Goal: Transaction & Acquisition: Purchase product/service

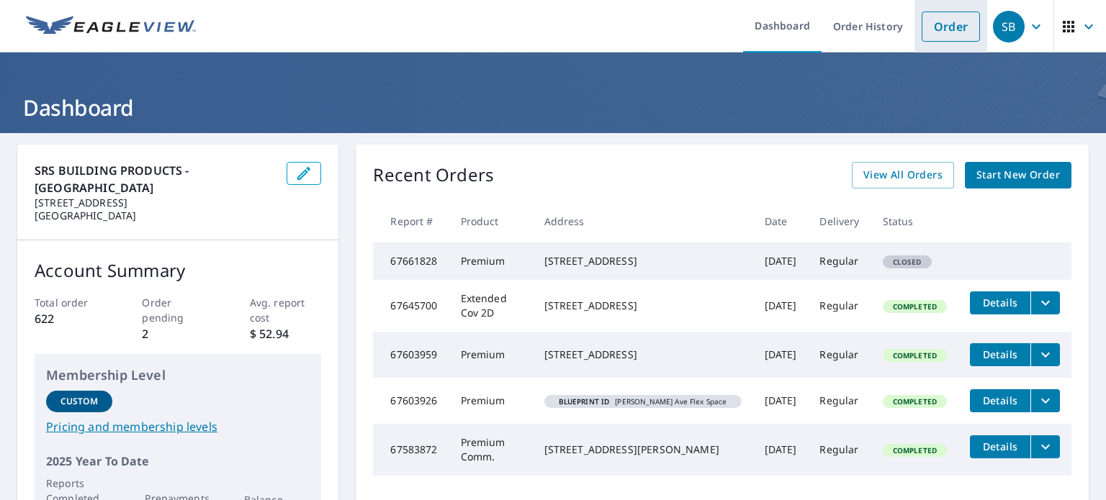
click at [938, 22] on link "Order" at bounding box center [951, 27] width 58 height 30
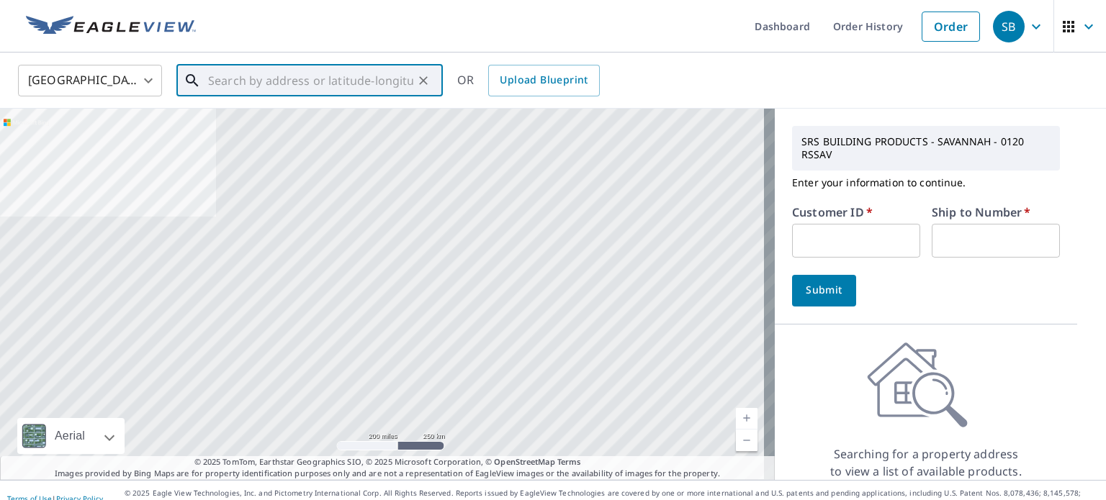
click at [328, 74] on input "text" at bounding box center [310, 80] width 205 height 40
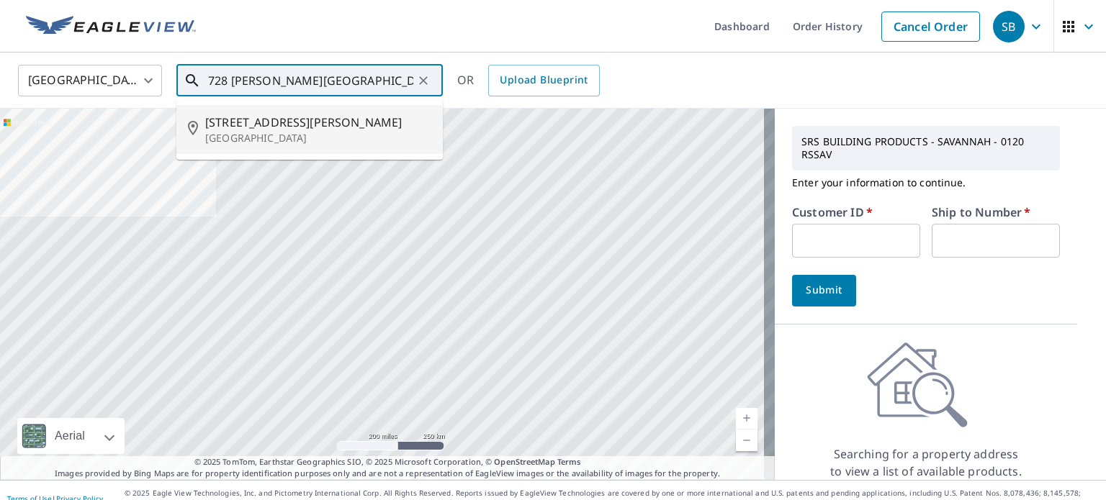
click at [297, 126] on span "[STREET_ADDRESS][PERSON_NAME]" at bounding box center [318, 122] width 226 height 17
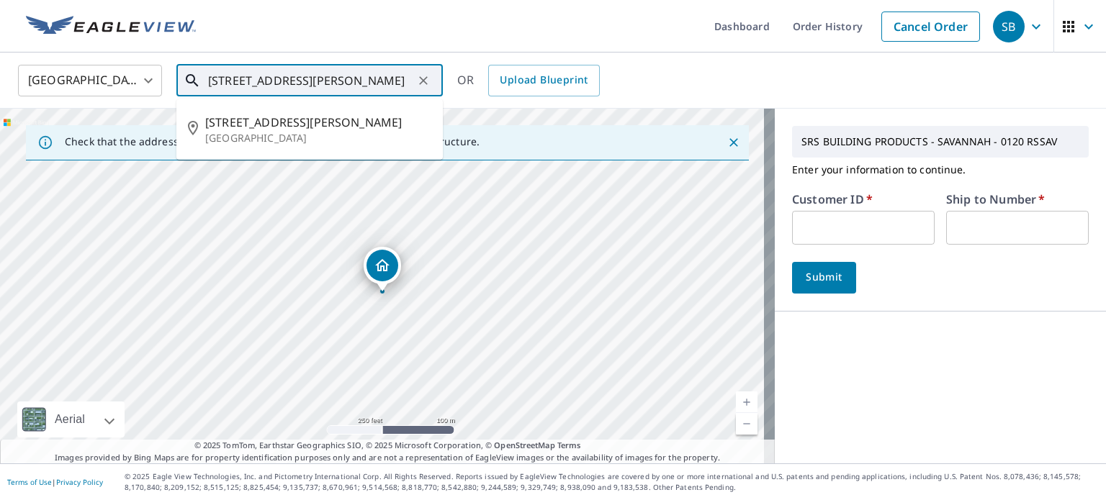
click at [295, 81] on input "[STREET_ADDRESS][PERSON_NAME]" at bounding box center [310, 80] width 205 height 40
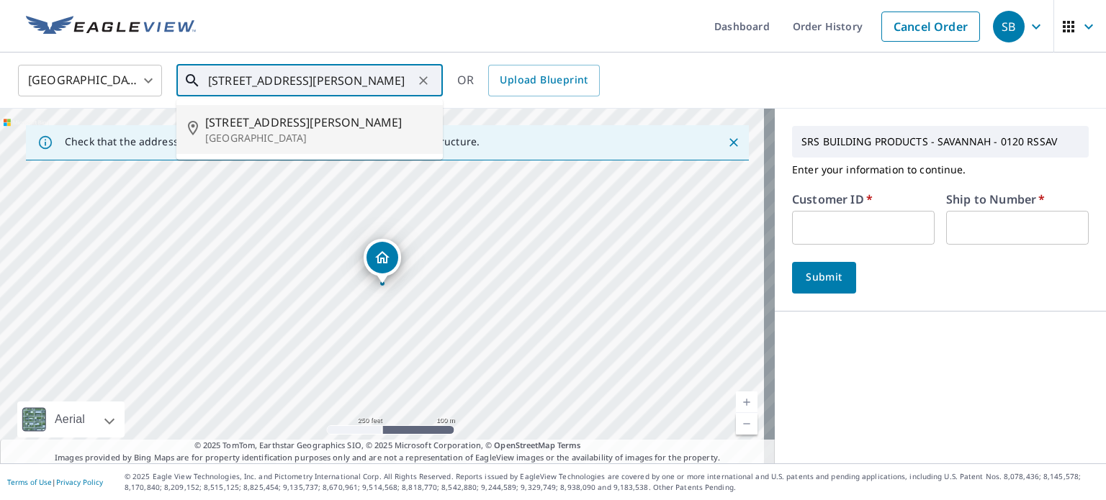
click at [271, 135] on p "[GEOGRAPHIC_DATA]" at bounding box center [318, 138] width 226 height 14
type input "[STREET_ADDRESS][PERSON_NAME]"
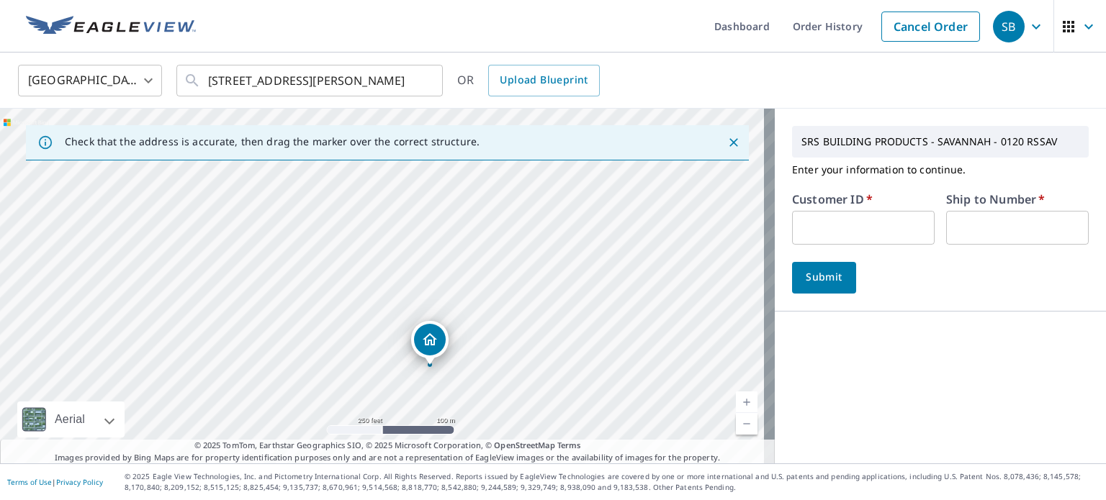
drag, startPoint x: 382, startPoint y: 266, endPoint x: 429, endPoint y: 348, distance: 94.2
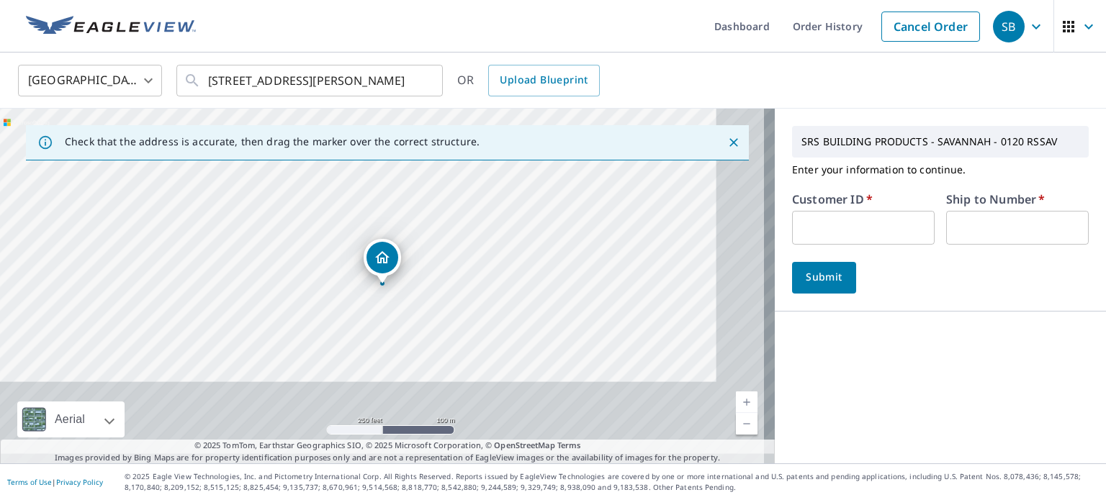
click at [736, 400] on link "Current Level 17, Zoom In" at bounding box center [747, 403] width 22 height 22
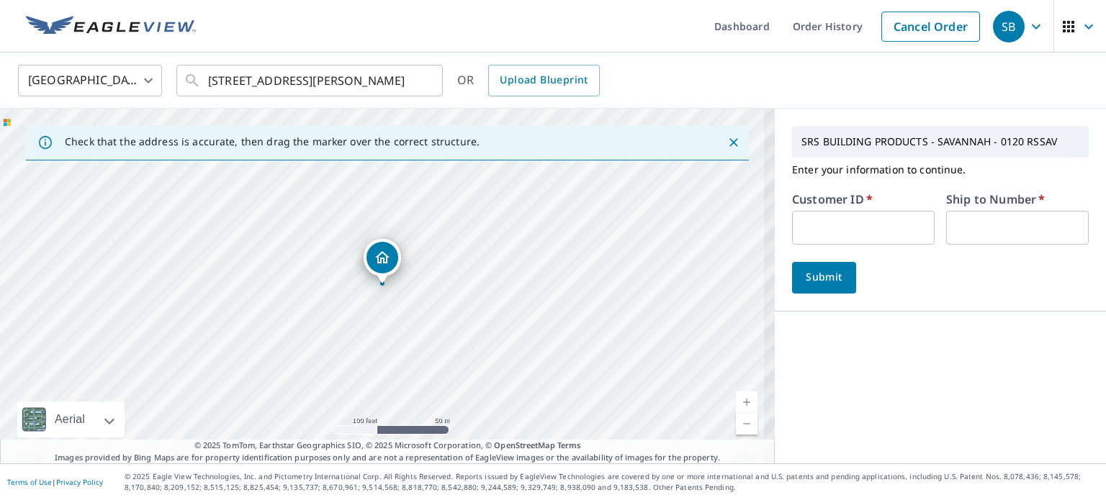
click at [736, 400] on link "Current Level 18, Zoom In" at bounding box center [747, 403] width 22 height 22
drag, startPoint x: 881, startPoint y: 224, endPoint x: 899, endPoint y: 207, distance: 25.5
click at [899, 207] on div "Customer ID   * ​" at bounding box center [863, 219] width 143 height 51
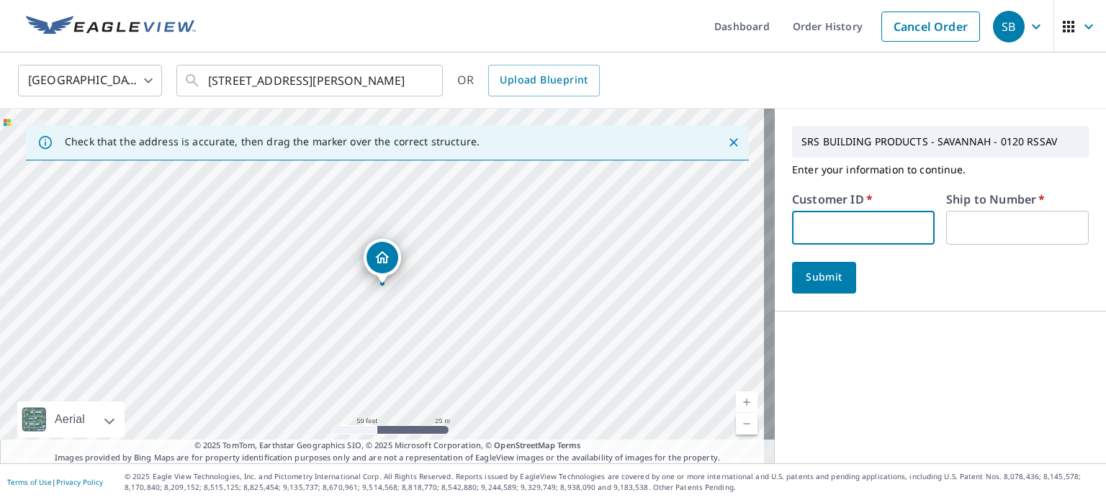
type input "CR105"
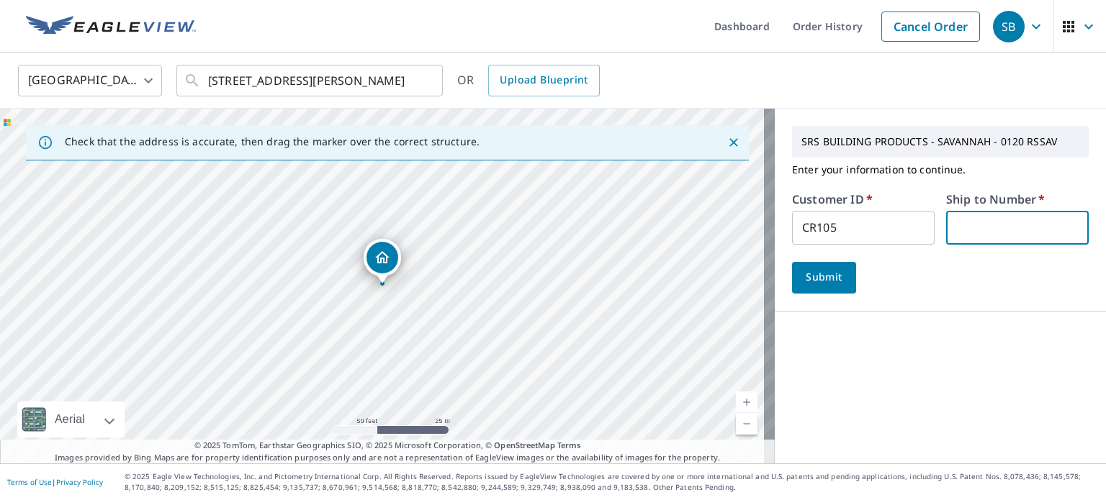
click at [948, 230] on input "text" at bounding box center [1017, 228] width 143 height 34
type input "1"
click at [831, 273] on span "Submit" at bounding box center [824, 278] width 41 height 18
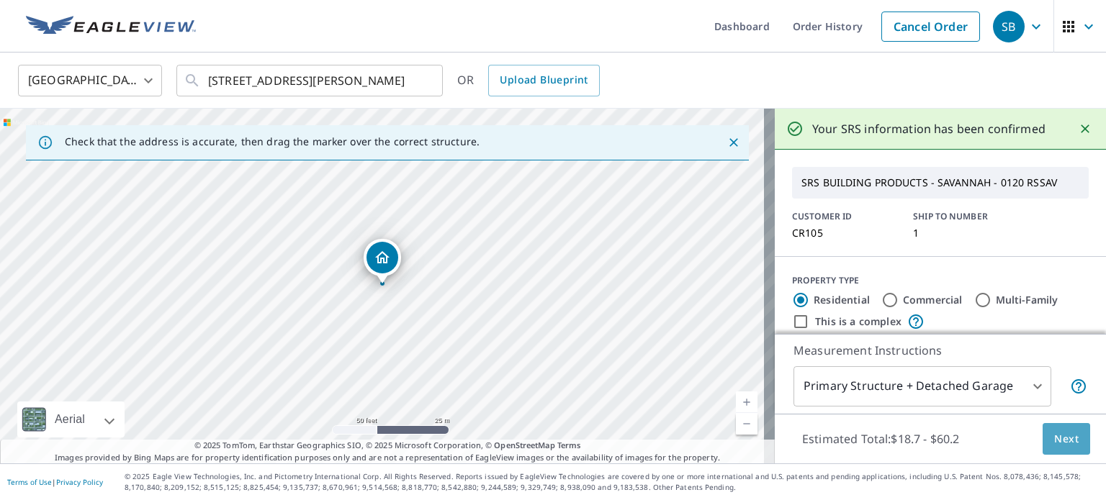
click at [1054, 431] on span "Next" at bounding box center [1066, 440] width 24 height 18
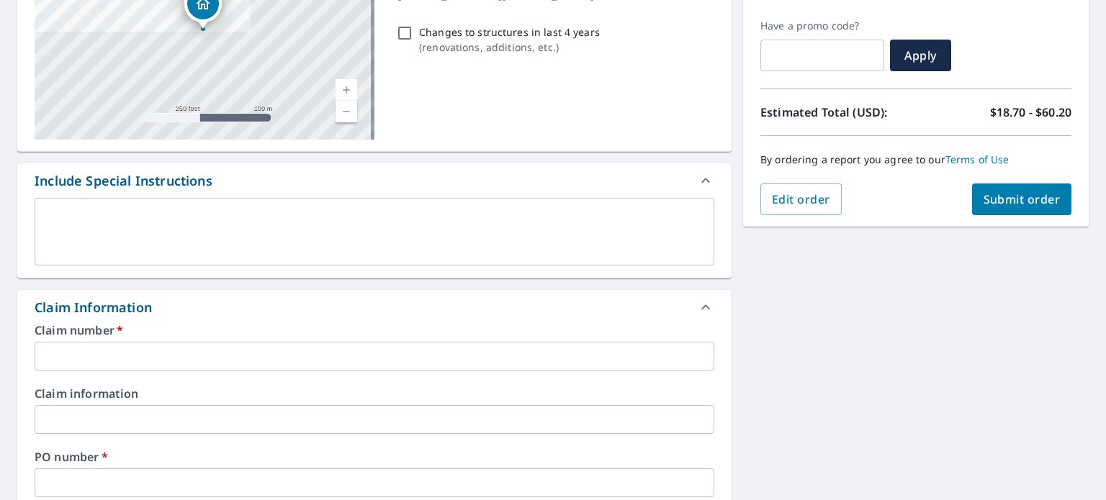
scroll to position [248, 0]
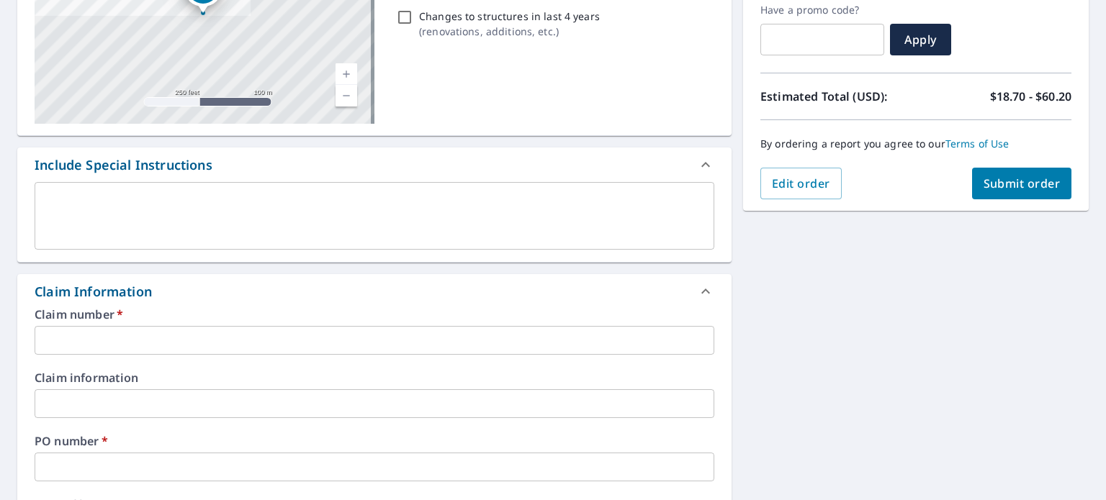
click at [416, 341] on input "text" at bounding box center [375, 340] width 680 height 29
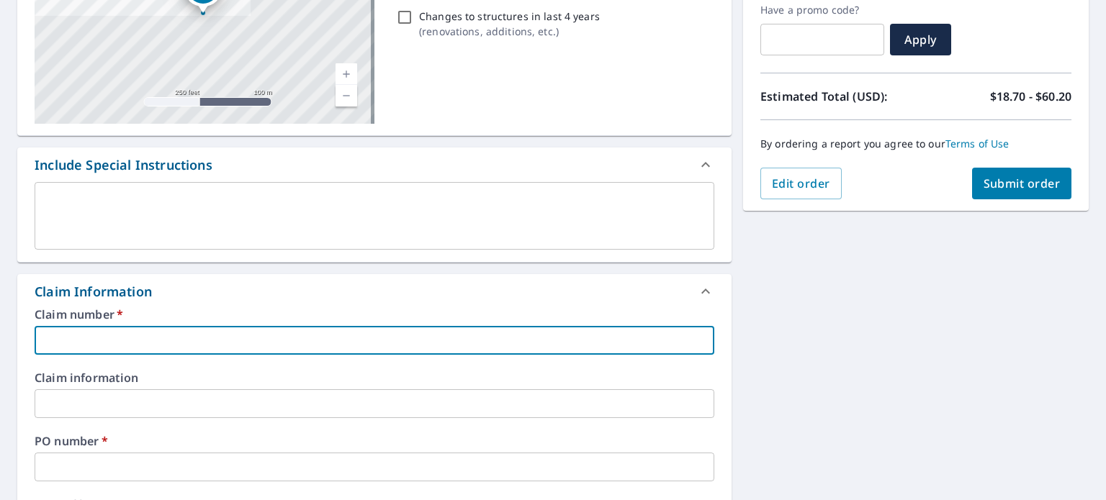
type input "7"
checkbox input "true"
type input "72"
checkbox input "true"
type input "723"
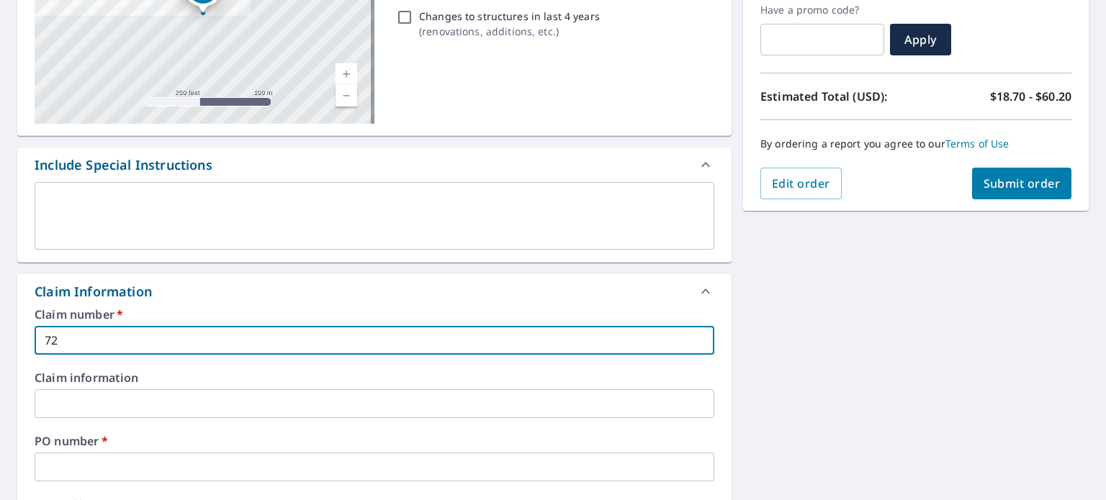
checkbox input "true"
type input "723"
checkbox input "true"
type input "723 A"
checkbox input "true"
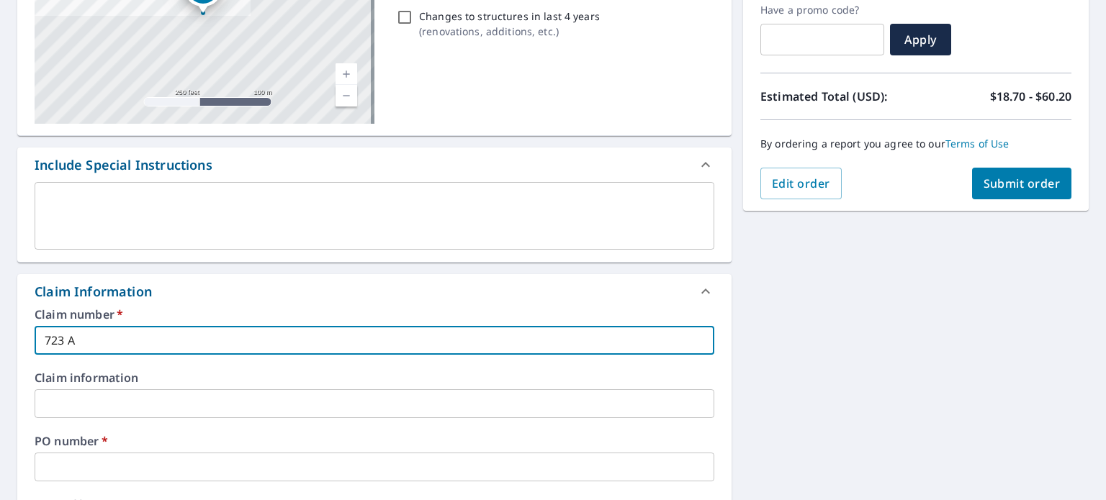
type input "723 AK"
checkbox input "true"
type input "723 AKI"
checkbox input "true"
type input "723 AKIN"
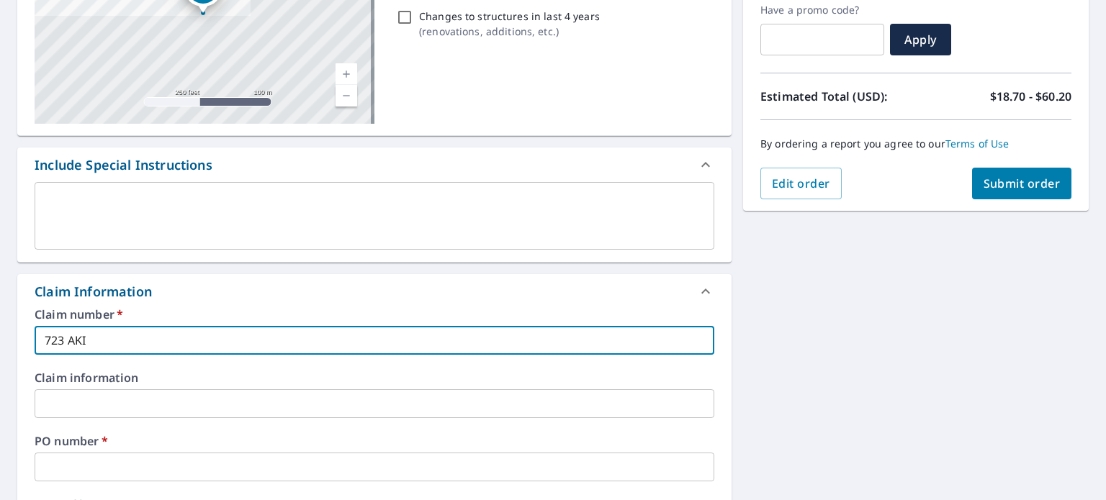
checkbox input "true"
type input "723 AKIND"
checkbox input "true"
type input "723 AKINDS"
checkbox input "true"
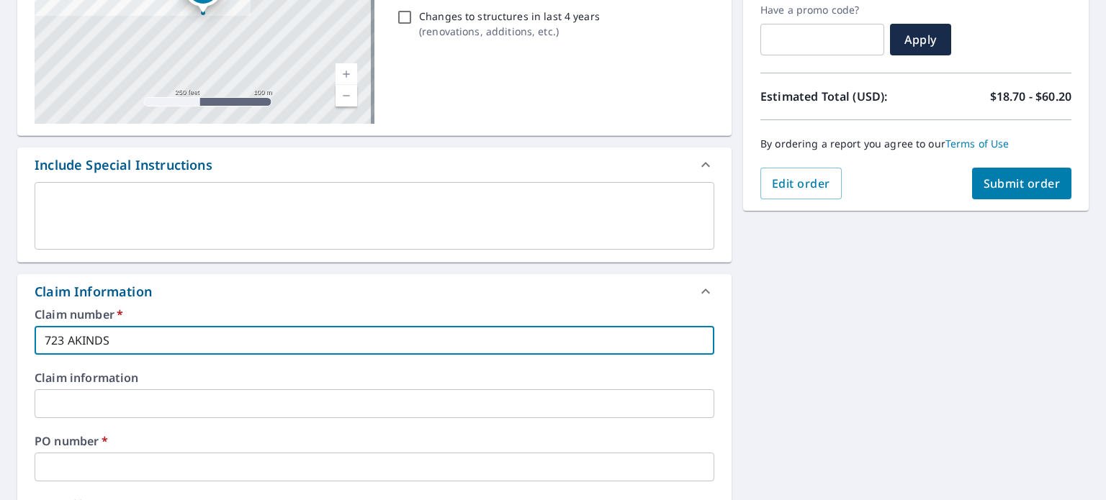
type input "723 AKINDS"
checkbox input "true"
type input "723 AKINDS ="
checkbox input "true"
type input "723 AKINDS"
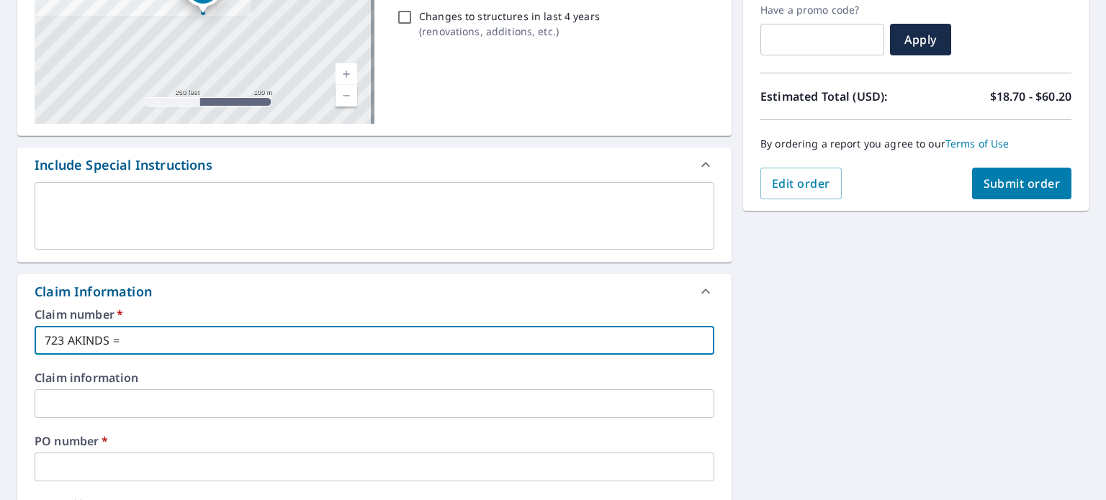
checkbox input "true"
type input "723 AKINDS"
checkbox input "true"
type input "723 AKIND"
checkbox input "true"
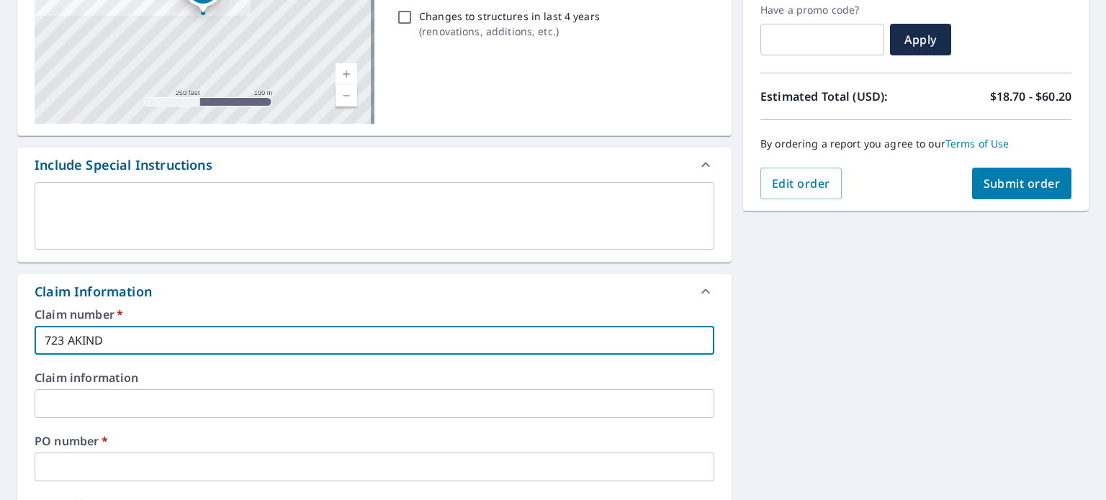
type input "723 AKIN"
checkbox input "true"
type input "723 [PERSON_NAME]"
checkbox input "true"
type input "723 [PERSON_NAME]"
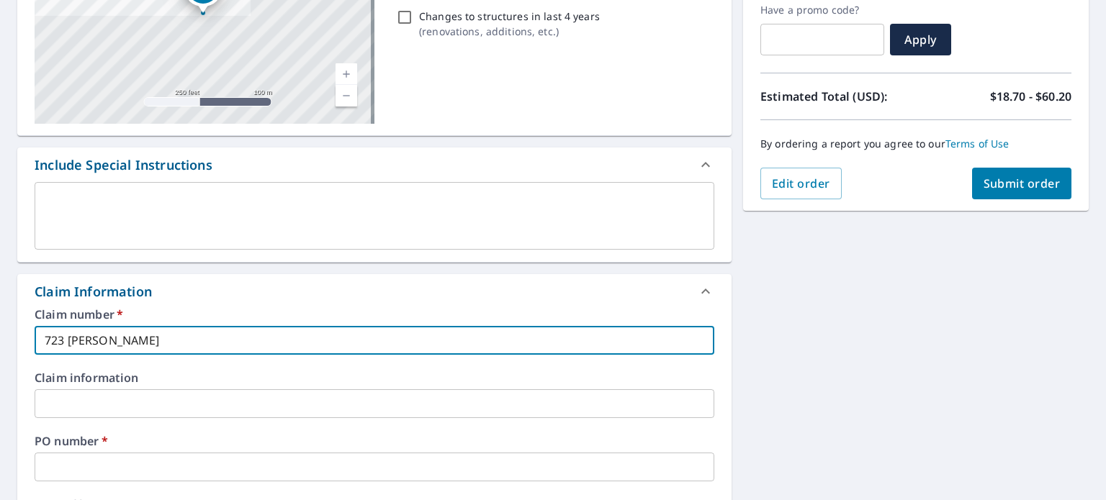
checkbox input "true"
type input "723 [PERSON_NAME] S"
checkbox input "true"
type input "723 [PERSON_NAME]"
checkbox input "true"
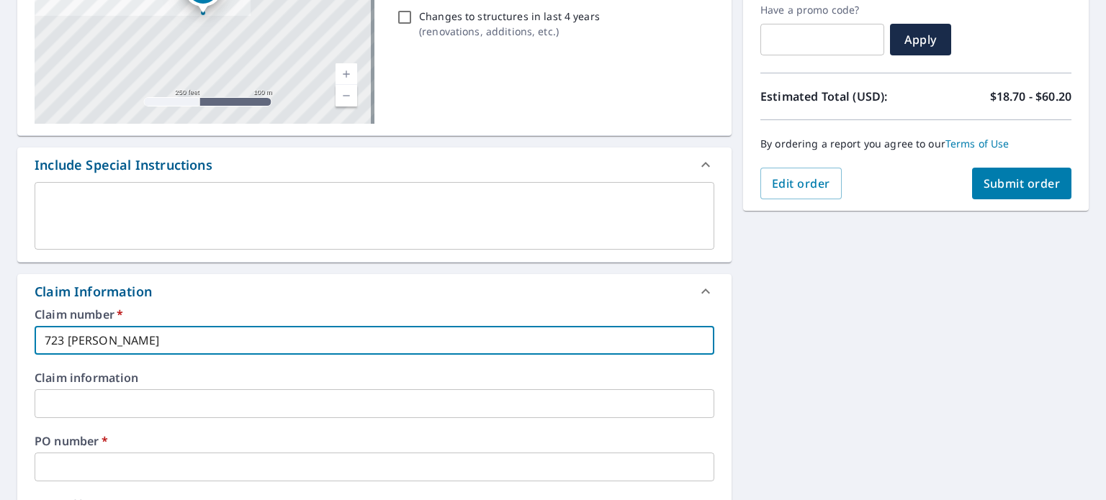
type input "723 [PERSON_NAME] SMI"
checkbox input "true"
type input "723 [PERSON_NAME]"
checkbox input "true"
type input "723 [PERSON_NAME]"
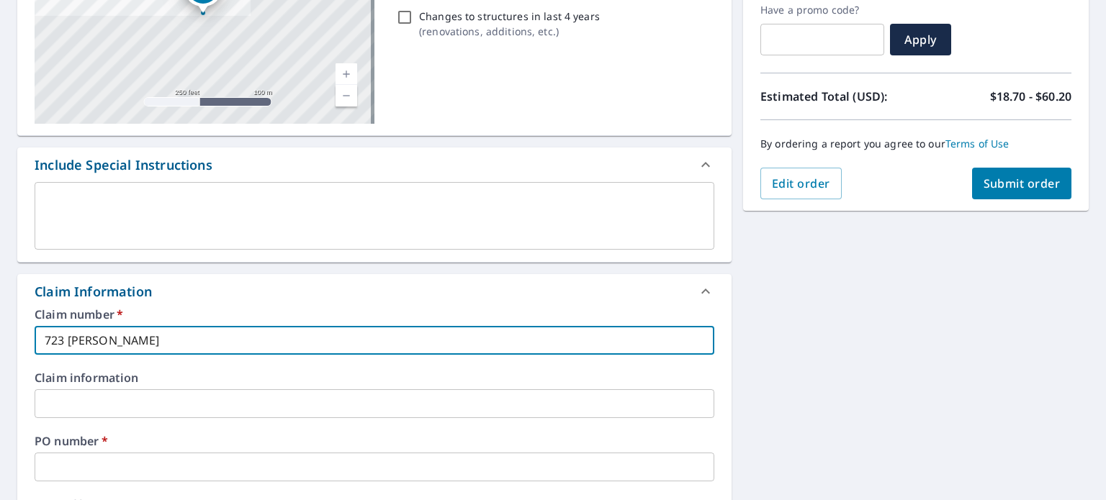
checkbox input "true"
type input "723 [PERSON_NAME]"
checkbox input "true"
type input "723 [PERSON_NAME] R"
checkbox input "true"
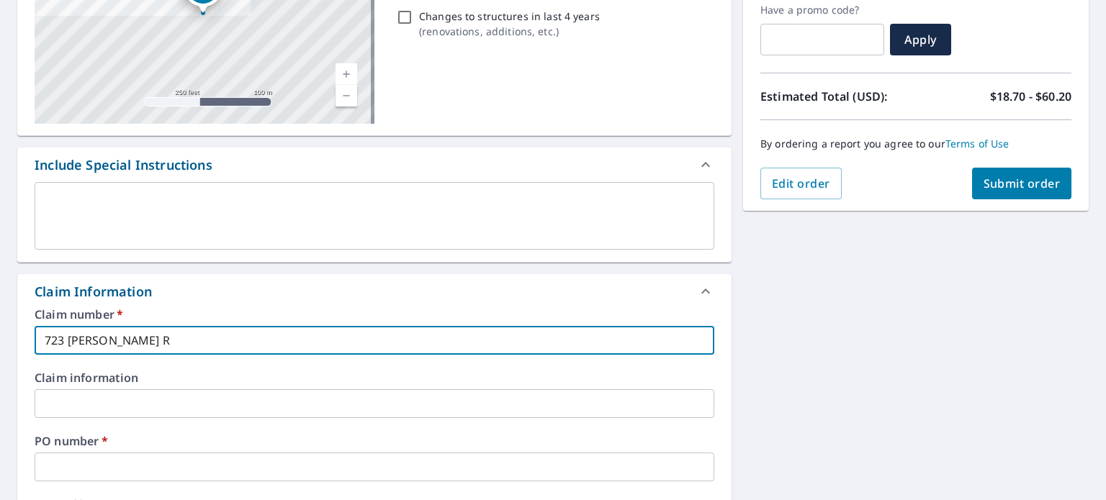
type input "[STREET_ADDRESS][PERSON_NAME]"
checkbox input "true"
type input "[STREET_ADDRESS][PERSON_NAME]"
checkbox input "true"
type input "[STREET_ADDRESS][PERSON_NAME]"
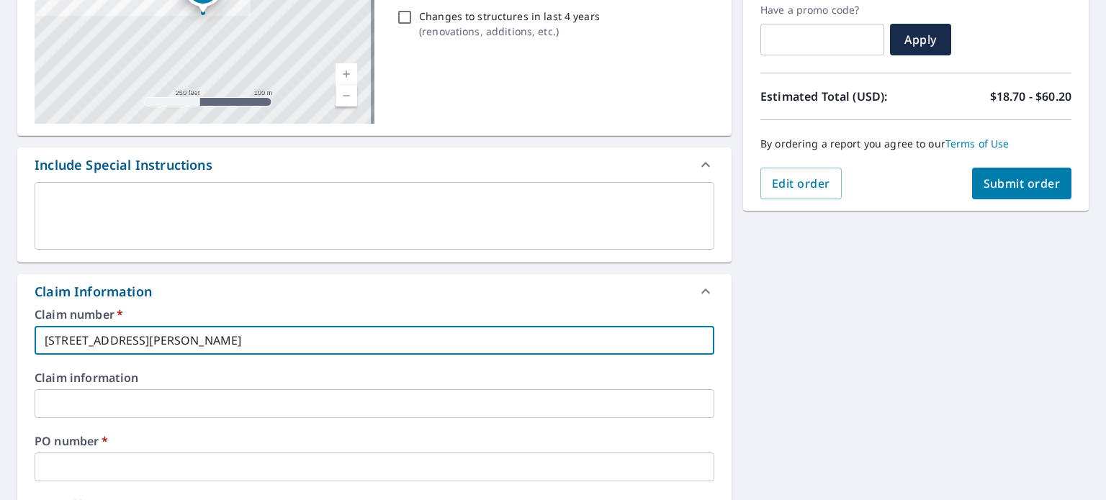
checkbox input "true"
type input "[STREET_ADDRESS][PERSON_NAME]"
checkbox input "true"
type input "[STREET_ADDRESS][PERSON_NAME]"
checkbox input "true"
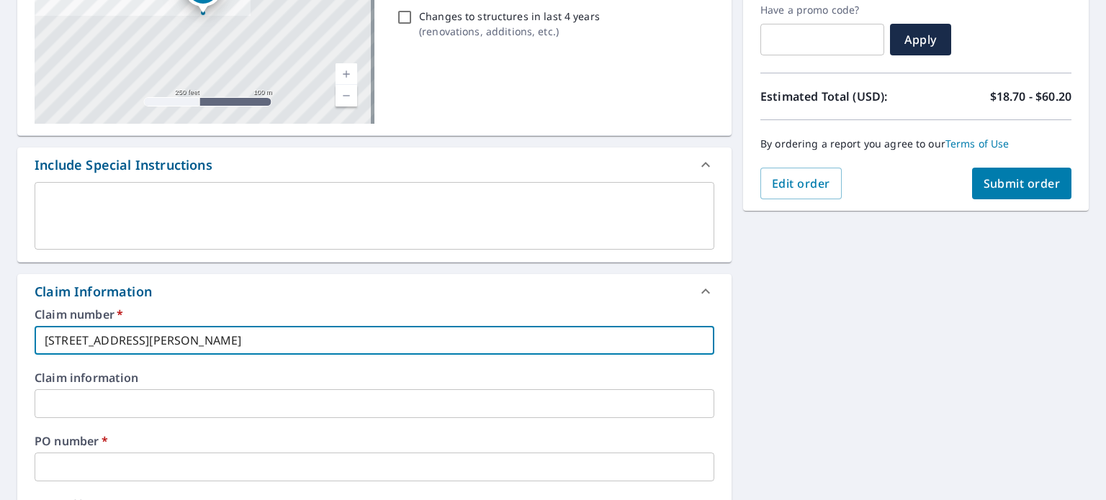
type input "[STREET_ADDRESS][PERSON_NAME]"
checkbox input "true"
type input "[STREET_ADDRESS][PERSON_NAME]"
checkbox input "true"
type input "[STREET_ADDRESS][PERSON_NAME]"
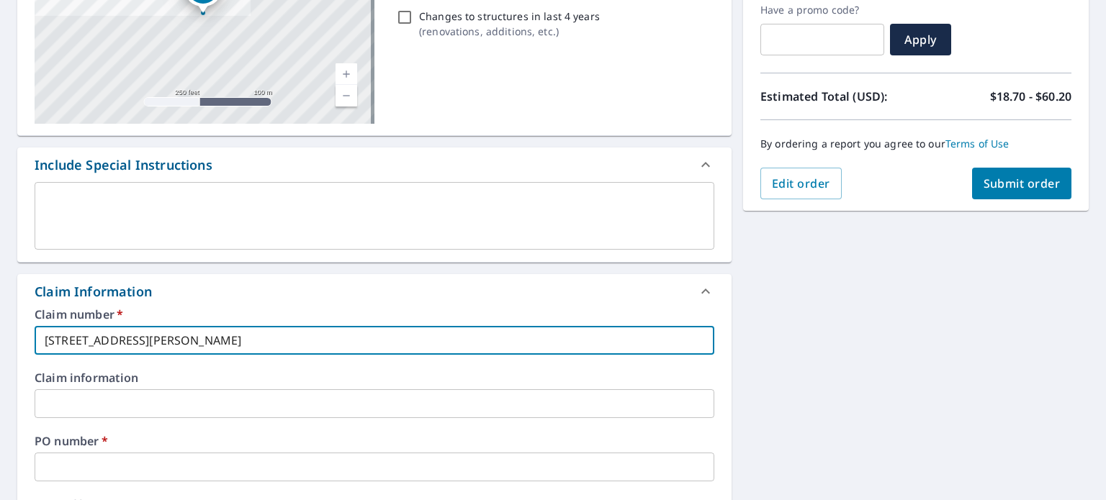
checkbox input "true"
type input "[STREET_ADDRESS][PERSON_NAME]"
checkbox input "true"
type input "[STREET_ADDRESS][PERSON_NAME]"
checkbox input "true"
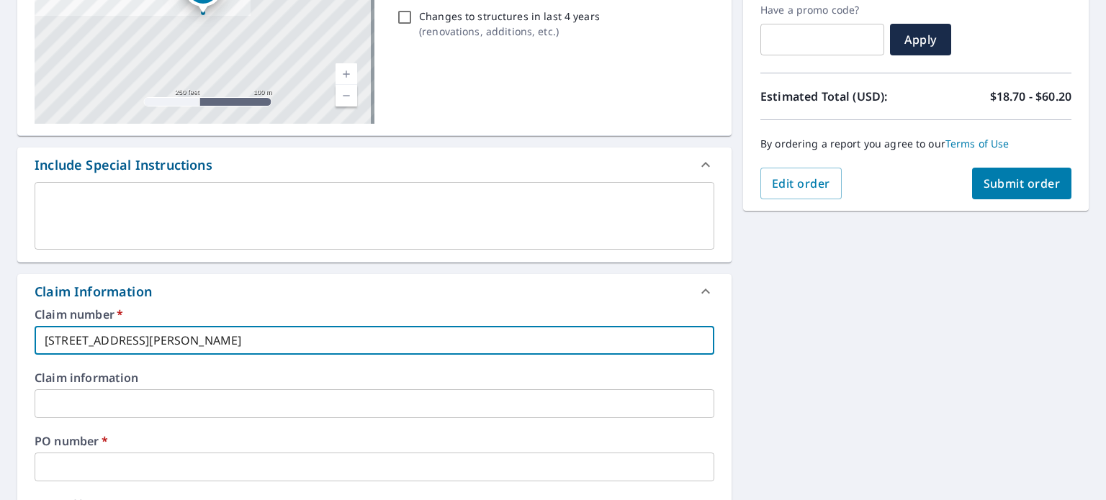
type input "[STREET_ADDRESS][PERSON_NAME]"
checkbox input "true"
type input "[STREET_ADDRESS][PERSON_NAME]"
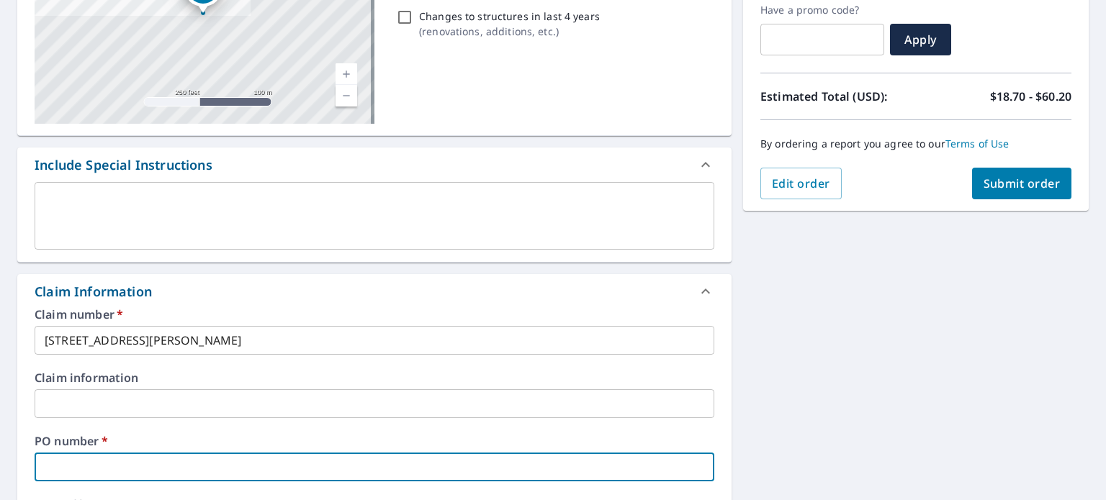
type input "7"
checkbox input "true"
type input "72"
checkbox input "true"
type input "723"
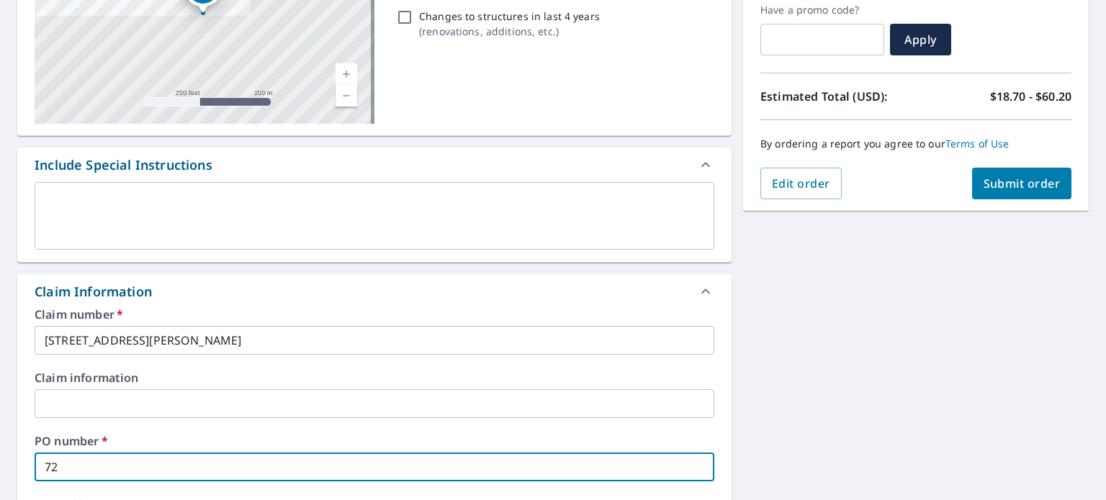
checkbox input "true"
type input "723"
checkbox input "true"
type input "723 A"
checkbox input "true"
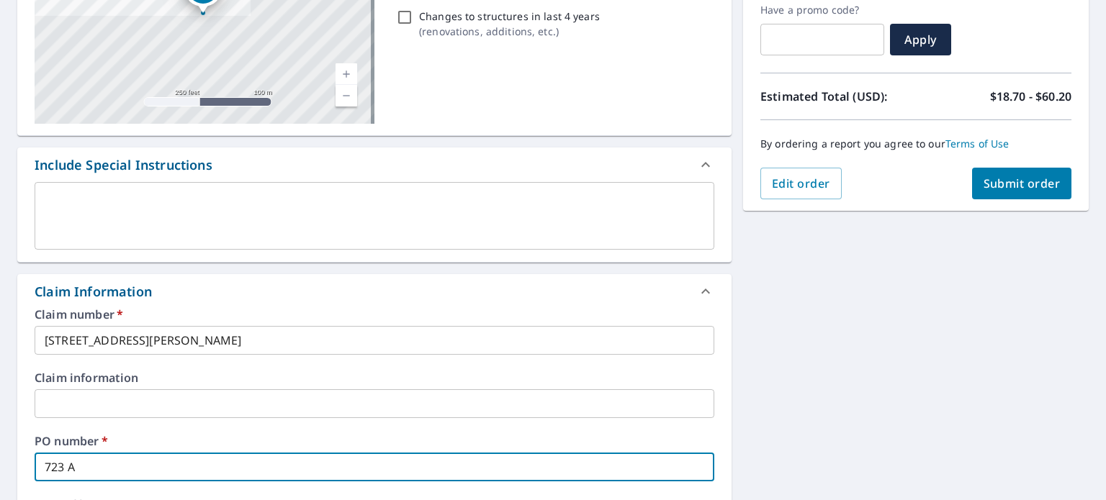
type input "723 AK"
checkbox input "true"
type input "723 AKI"
checkbox input "true"
type input "723 AKIN"
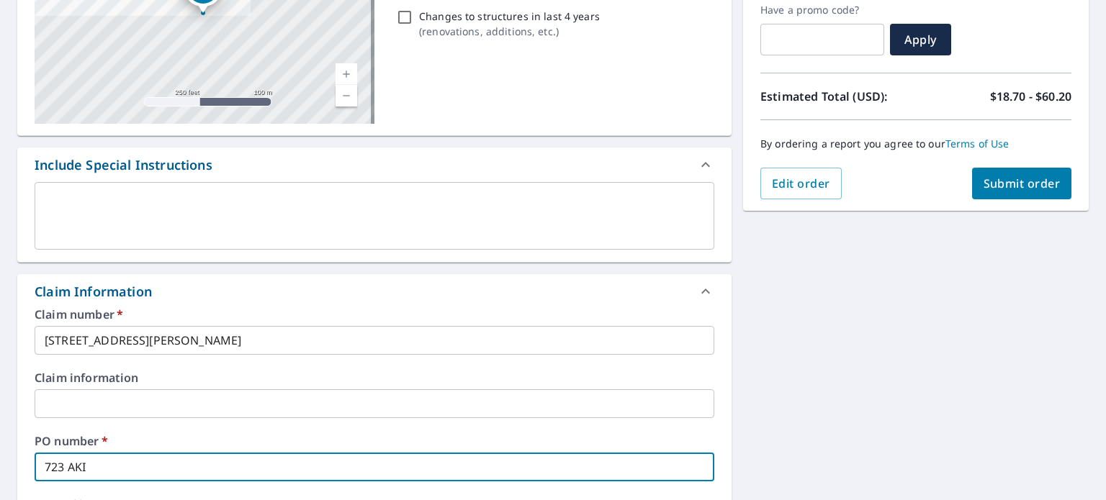
checkbox input "true"
type input "723 [PERSON_NAME]"
checkbox input "true"
type input "723 [PERSON_NAME]"
checkbox input "true"
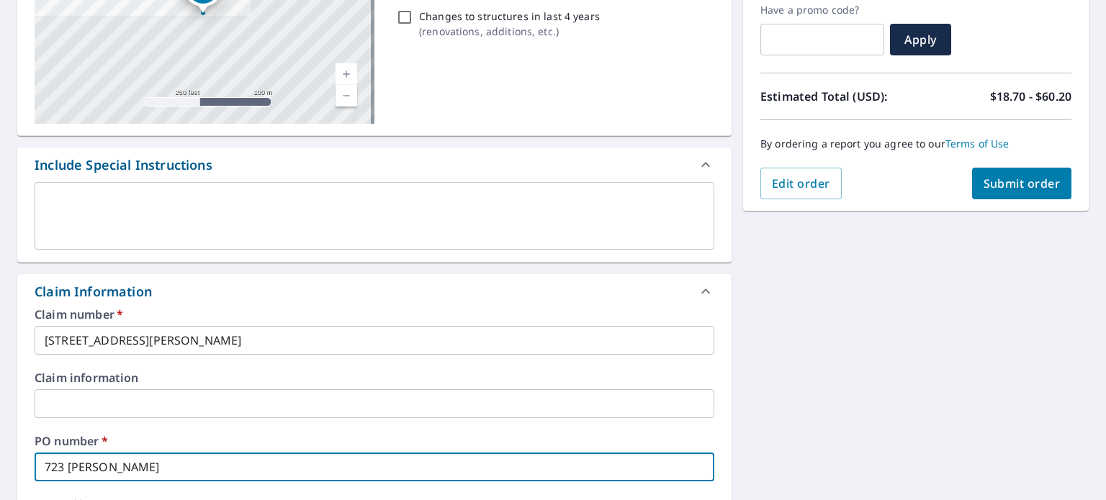
type input "723 [PERSON_NAME] S"
checkbox input "true"
type input "723 [PERSON_NAME]"
checkbox input "true"
type input "723 [PERSON_NAME] SMI"
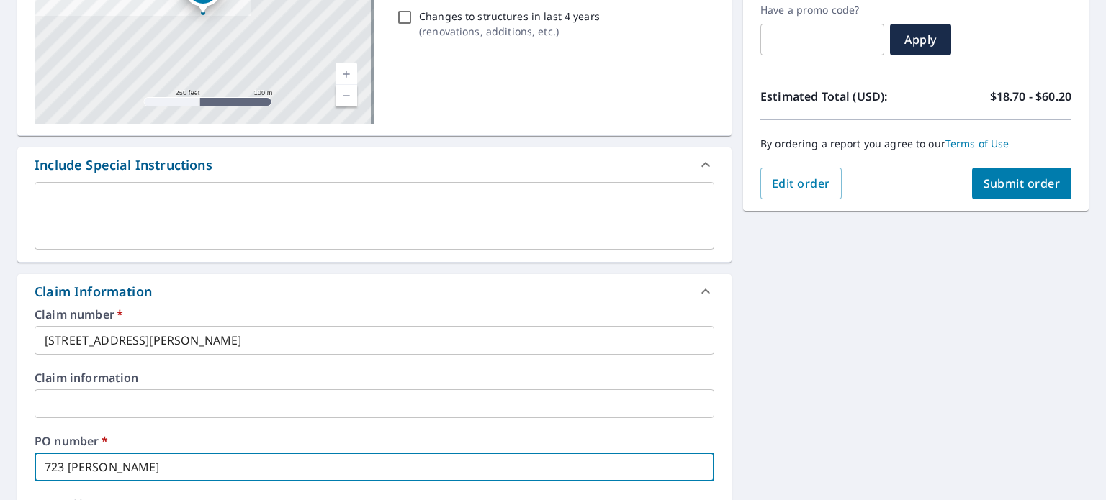
checkbox input "true"
type input "723 [PERSON_NAME]"
checkbox input "true"
type input "723 [PERSON_NAME]"
checkbox input "true"
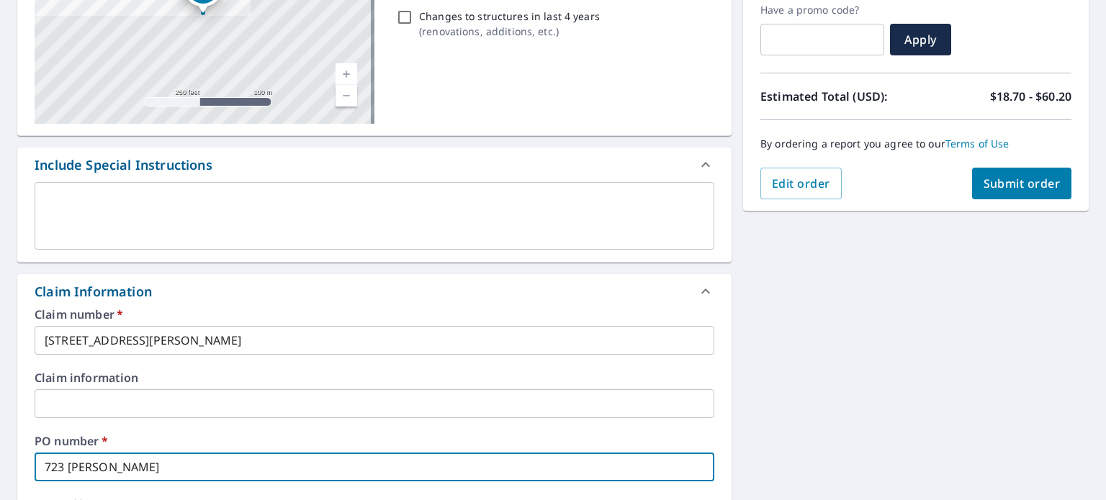
type input "723 [PERSON_NAME]"
checkbox input "true"
type input "723 [PERSON_NAME] R"
checkbox input "true"
type input "[STREET_ADDRESS][PERSON_NAME]"
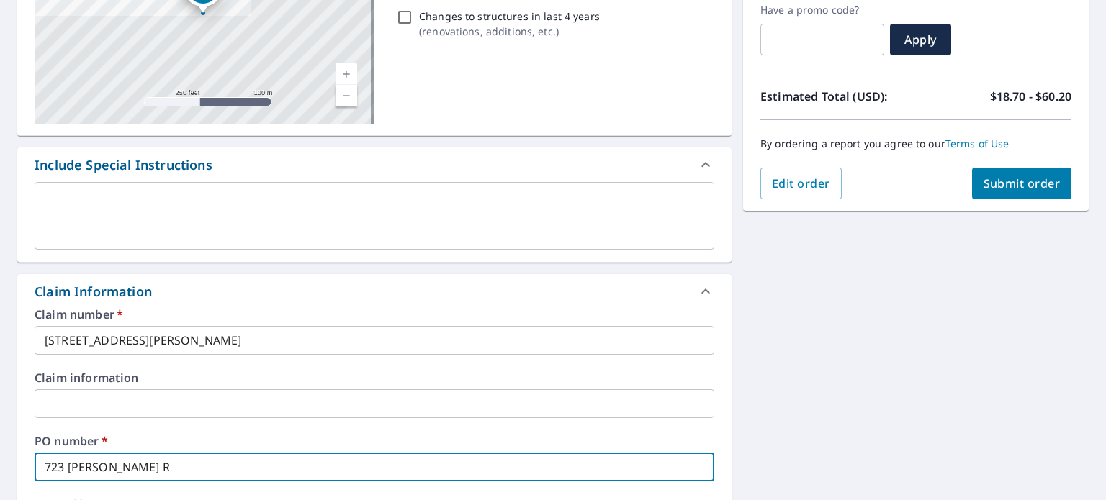
checkbox input "true"
type input "[STREET_ADDRESS][PERSON_NAME]"
checkbox input "true"
type input "[STREET_ADDRESS][PERSON_NAME]"
checkbox input "true"
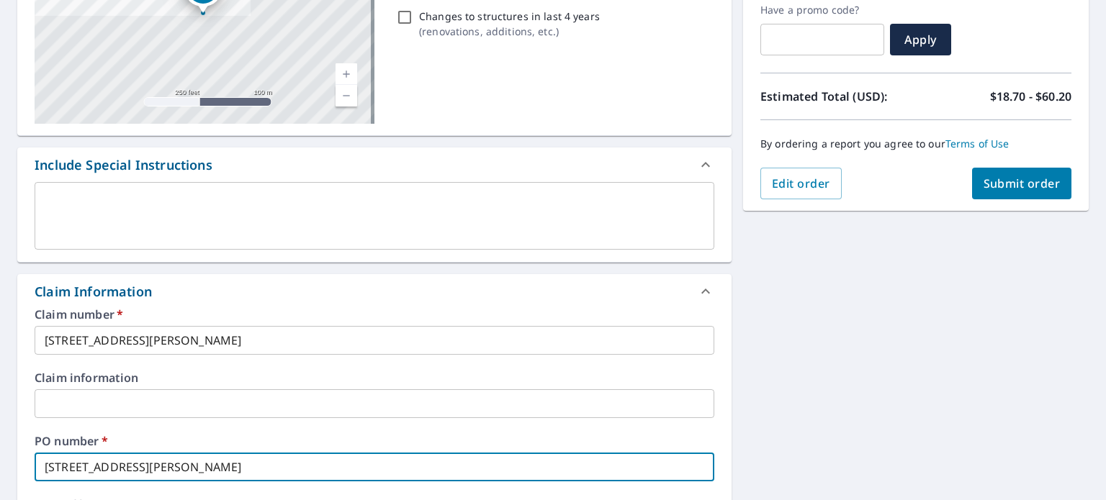
type input "[STREET_ADDRESS][PERSON_NAME]"
checkbox input "true"
type input "[STREET_ADDRESS][PERSON_NAME]"
checkbox input "true"
type input "[STREET_ADDRESS][PERSON_NAME]"
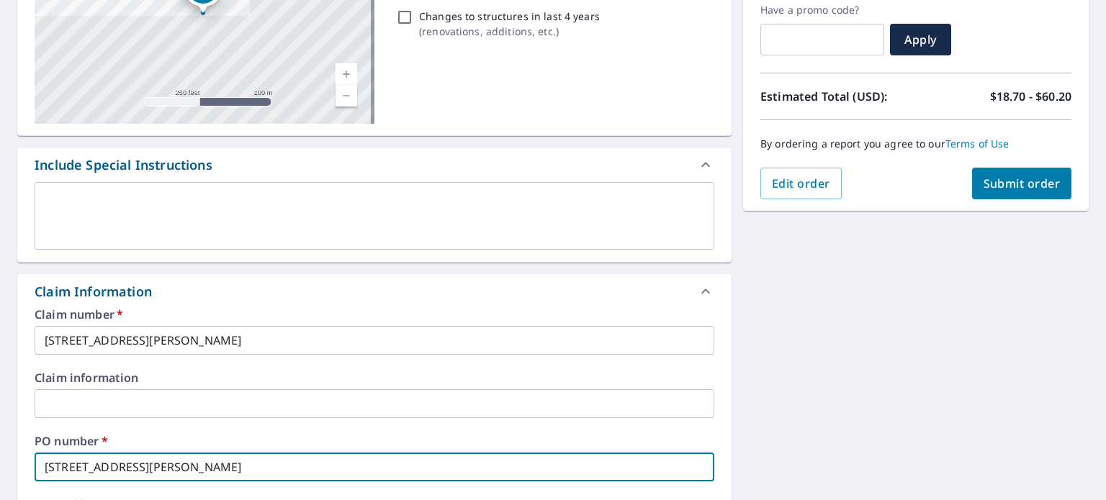
scroll to position [528, 0]
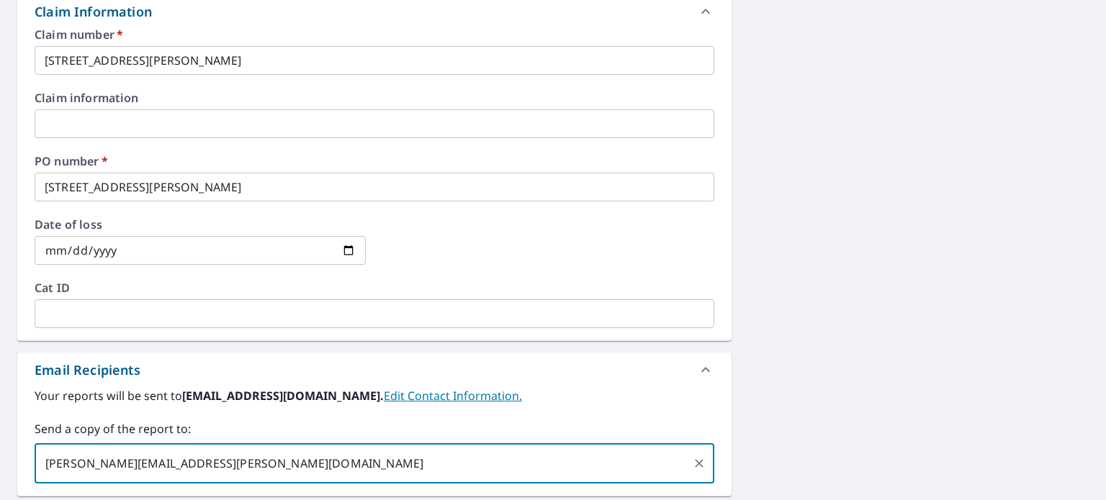
type input "[PERSON_NAME][EMAIL_ADDRESS][PERSON_NAME][DOMAIN_NAME]"
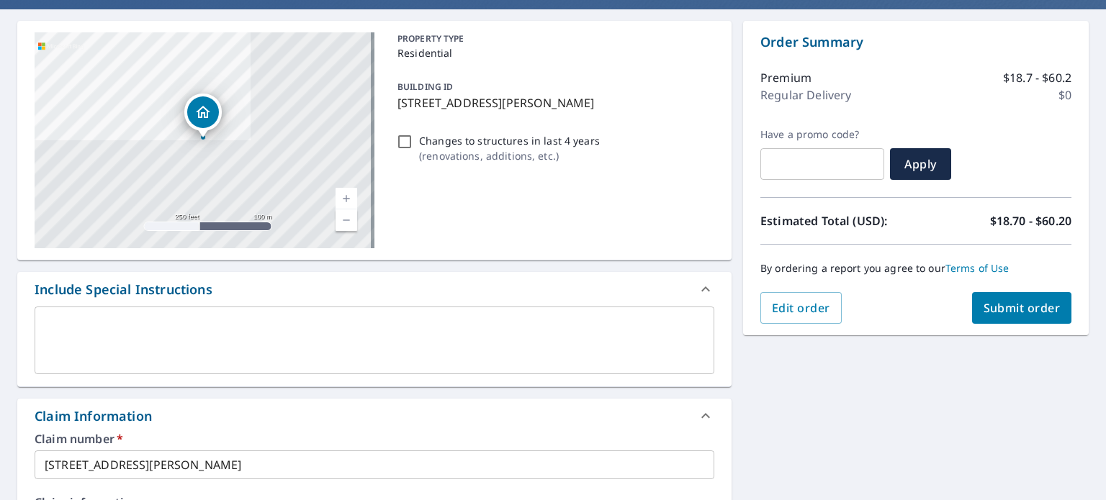
scroll to position [91, 0]
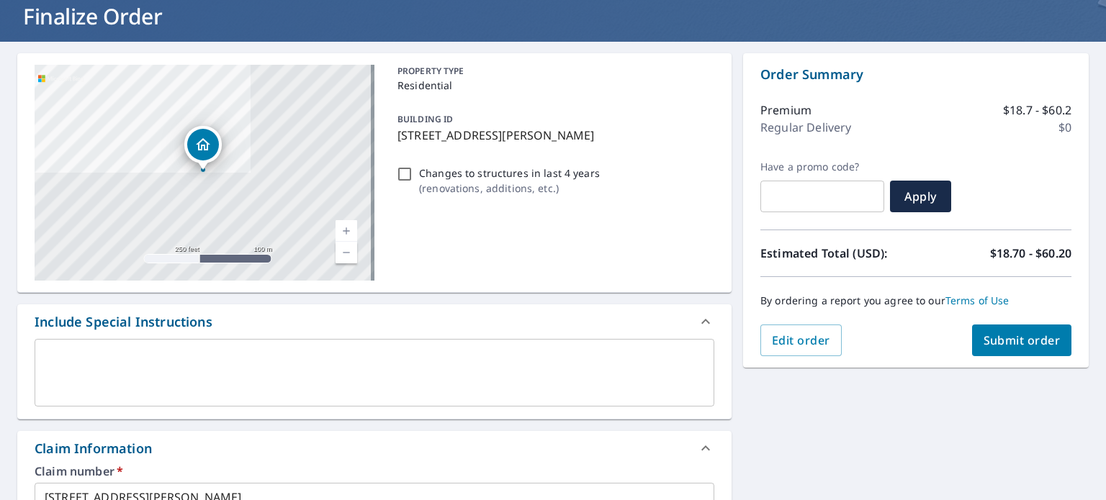
click at [1018, 341] on span "Submit order" at bounding box center [1022, 341] width 77 height 16
checkbox input "true"
